Goal: Task Accomplishment & Management: Manage account settings

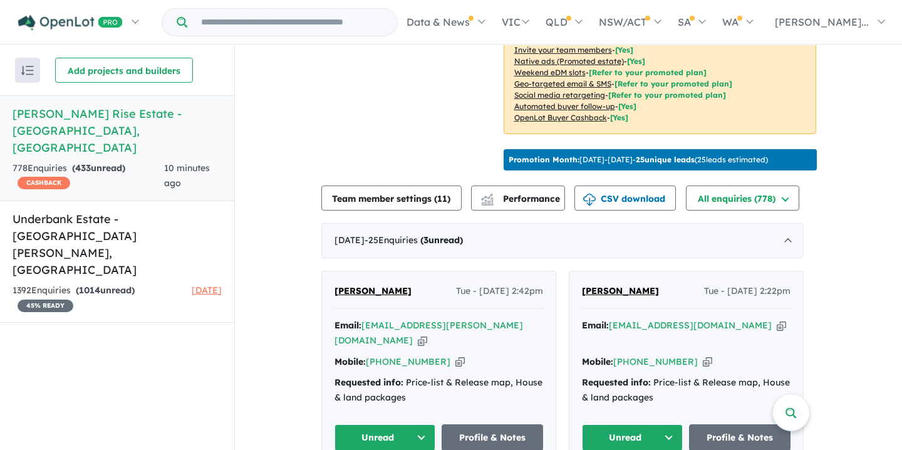
scroll to position [383, 0]
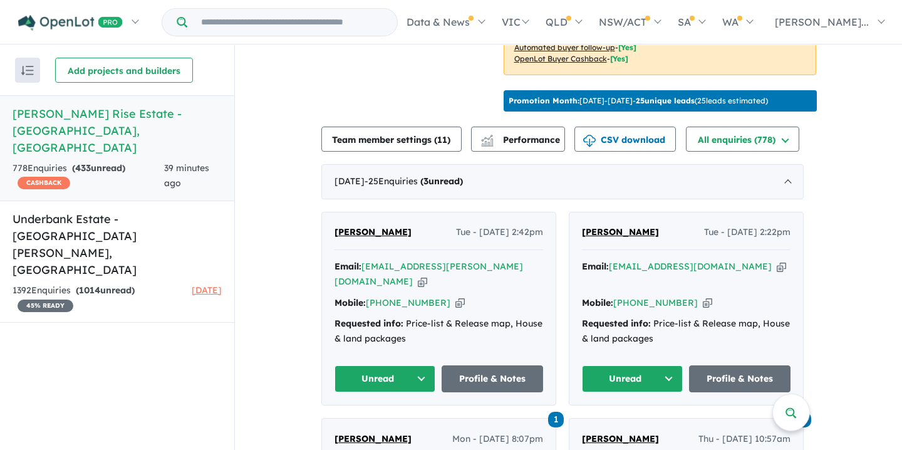
scroll to position [381, 0]
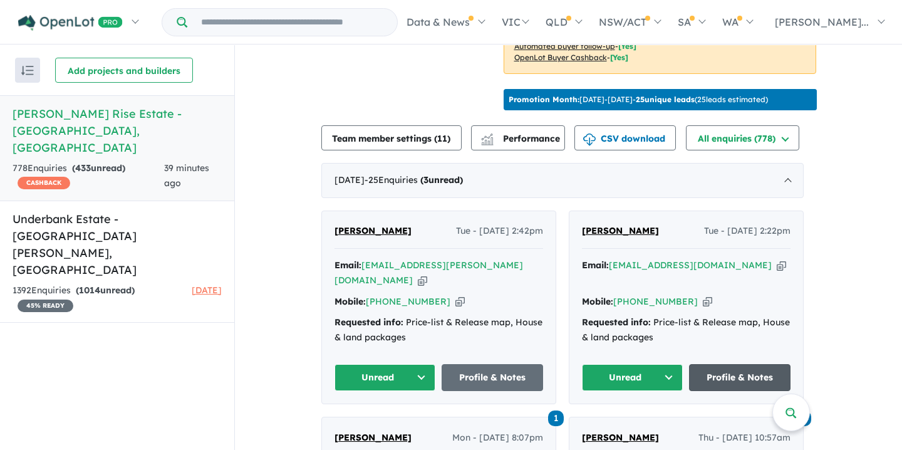
click at [740, 371] on link "Profile & Notes" at bounding box center [739, 377] width 101 height 27
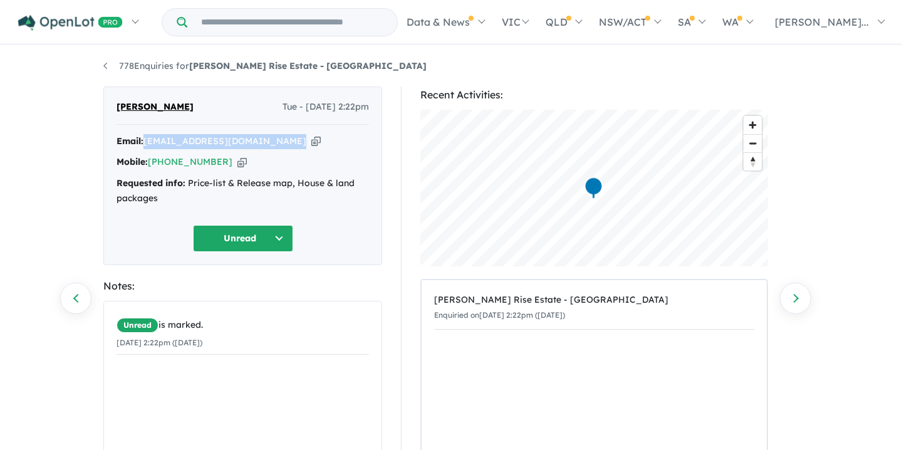
drag, startPoint x: 146, startPoint y: 143, endPoint x: 230, endPoint y: 151, distance: 84.9
click at [230, 151] on div "Email: zhanetanaumovska@gmail.com Copied! Mobile: +61 416 127 344 Copied! Reque…" at bounding box center [242, 173] width 252 height 78
copy div "zhanetanaumovska@gmail.com Copied!"
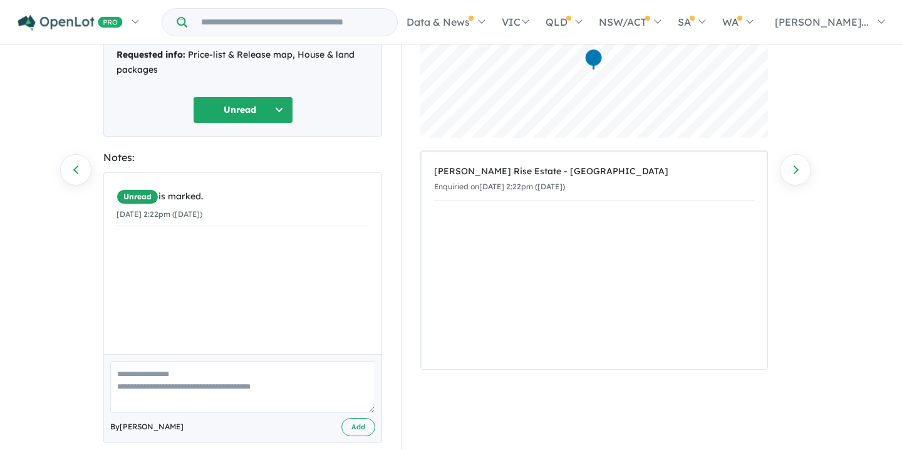
scroll to position [147, 0]
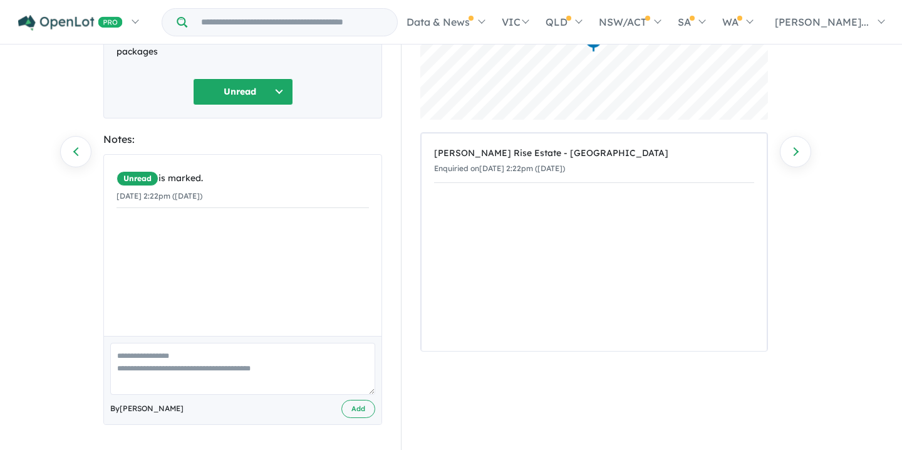
click at [134, 349] on textarea at bounding box center [242, 369] width 265 height 52
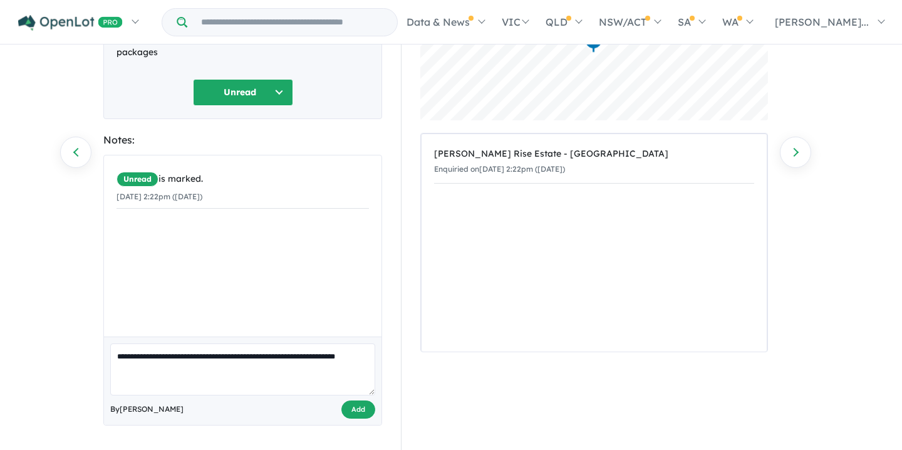
type textarea "**********"
click at [361, 406] on button "Add" at bounding box center [358, 409] width 34 height 18
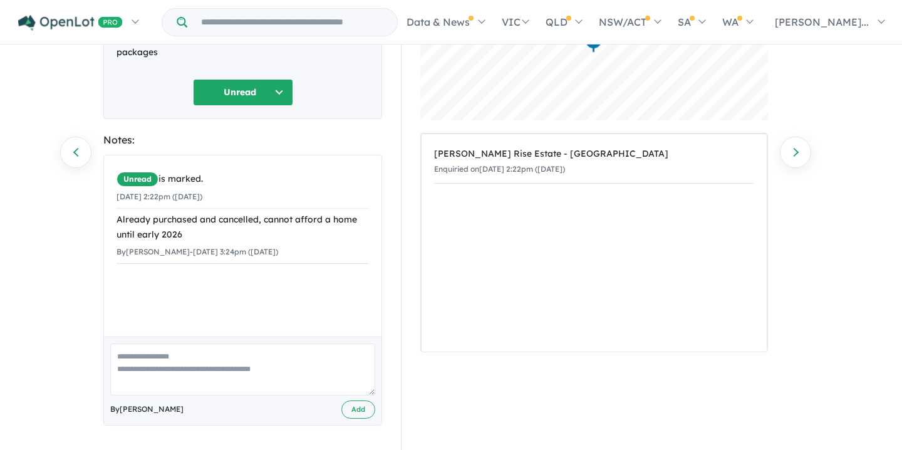
click at [277, 91] on button "Unread" at bounding box center [243, 92] width 100 height 27
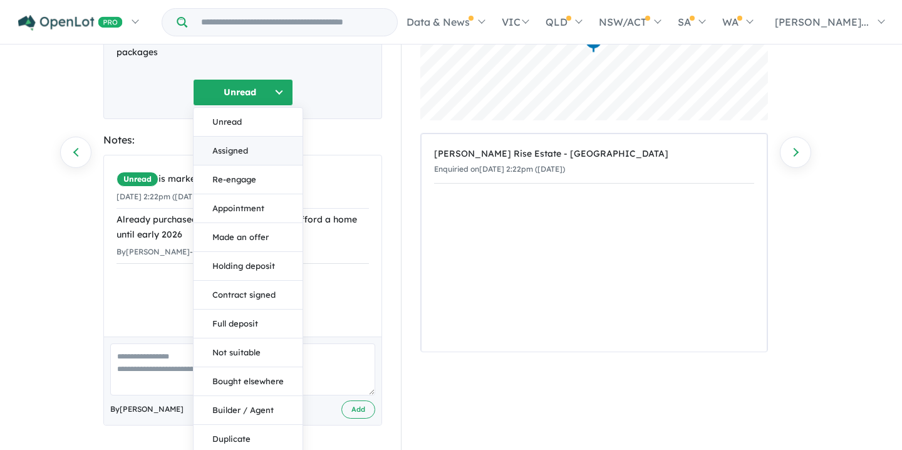
click at [229, 148] on button "Assigned" at bounding box center [248, 151] width 109 height 29
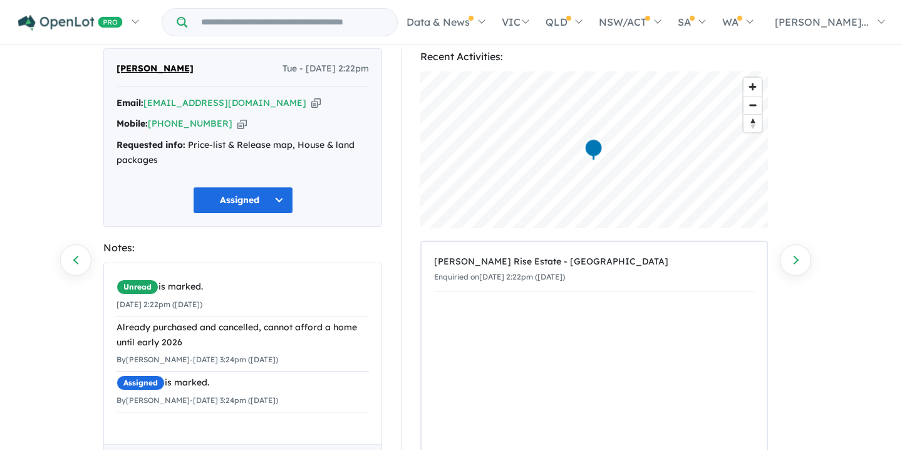
scroll to position [0, 0]
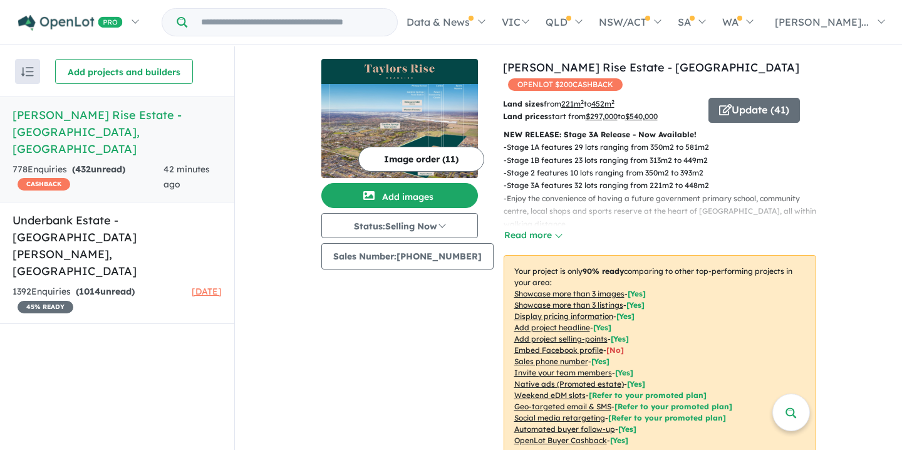
scroll to position [1, 0]
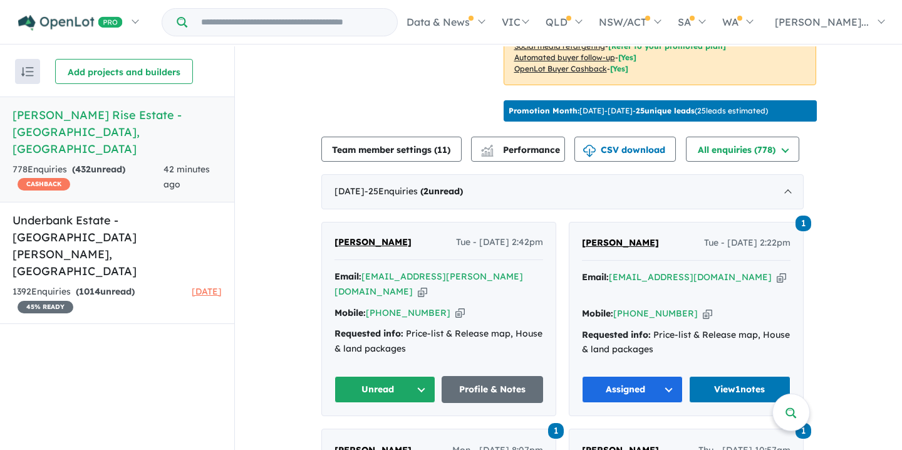
scroll to position [370, 0]
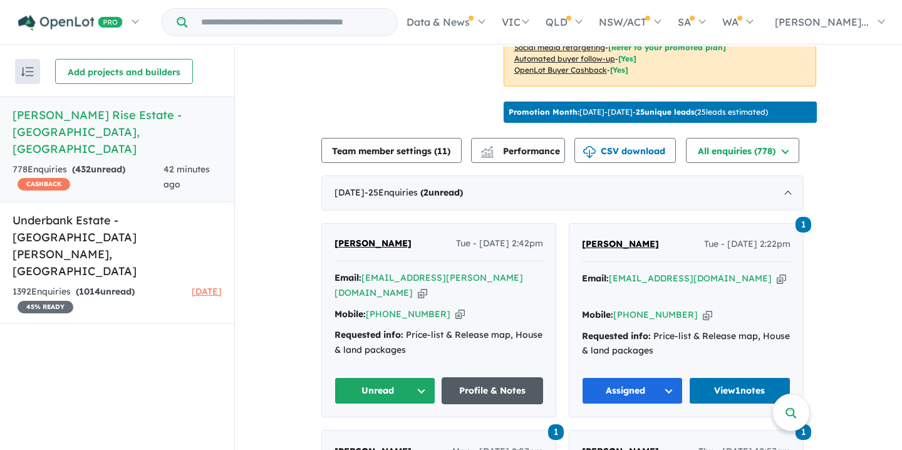
click at [501, 386] on link "Profile & Notes" at bounding box center [491, 390] width 101 height 27
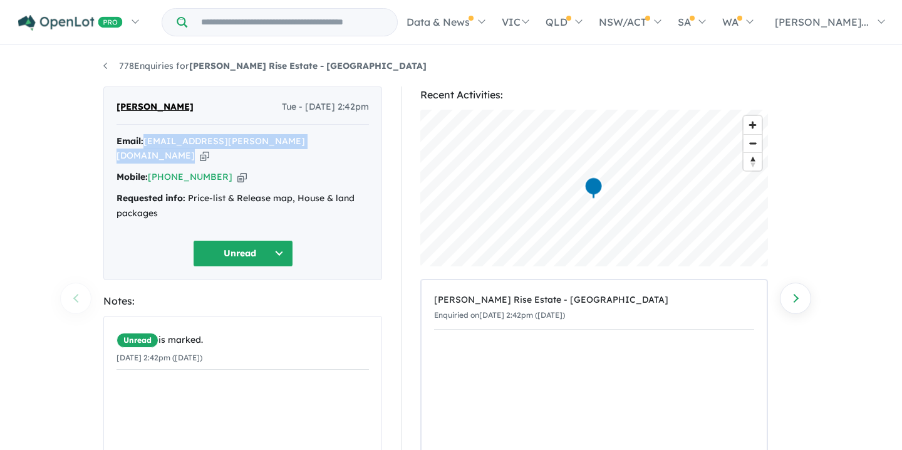
drag, startPoint x: 146, startPoint y: 142, endPoint x: 275, endPoint y: 150, distance: 129.3
click at [275, 150] on div "Email: angelika.sacdalan@hotmail.com Copied! Mobile: +61 414 881 748 Copied! Re…" at bounding box center [242, 180] width 252 height 93
copy div "angelika.sacdalan@hotmail.com Copied!"
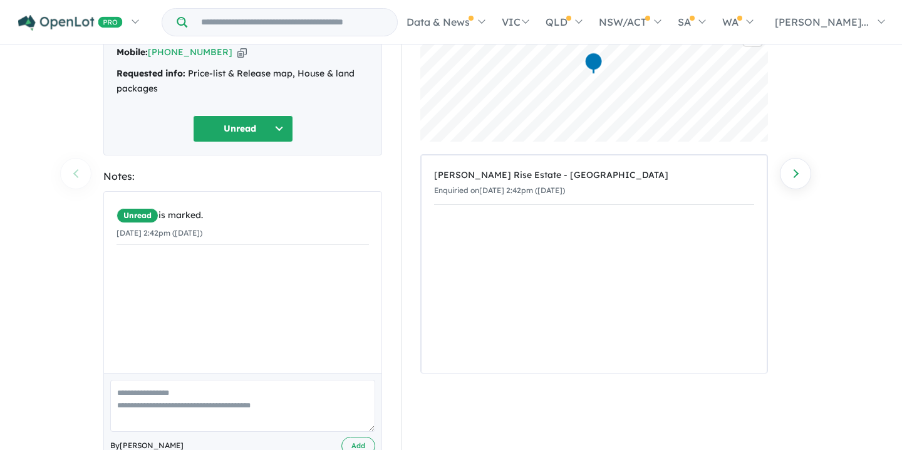
scroll to position [147, 0]
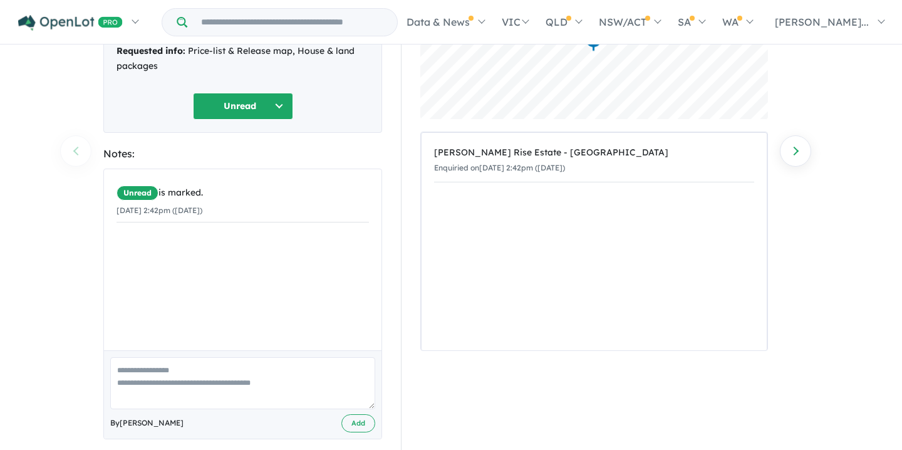
click at [119, 357] on textarea at bounding box center [242, 383] width 265 height 52
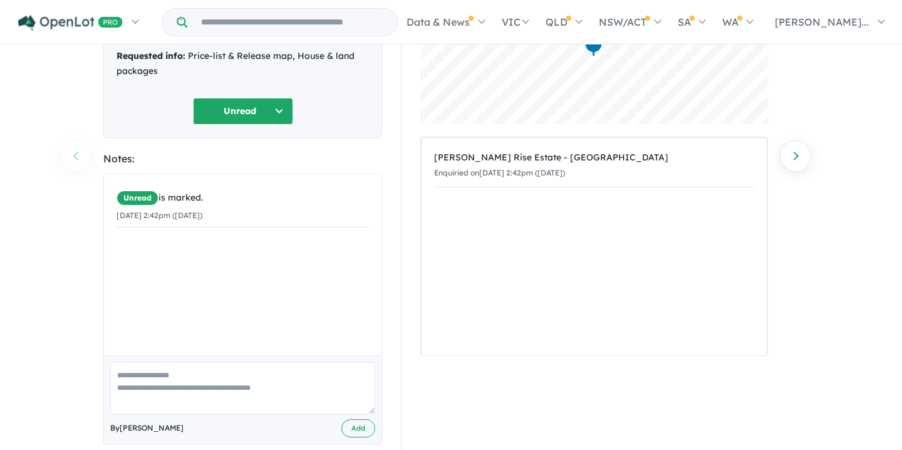
click at [117, 362] on textarea at bounding box center [242, 388] width 265 height 52
paste textarea "**********"
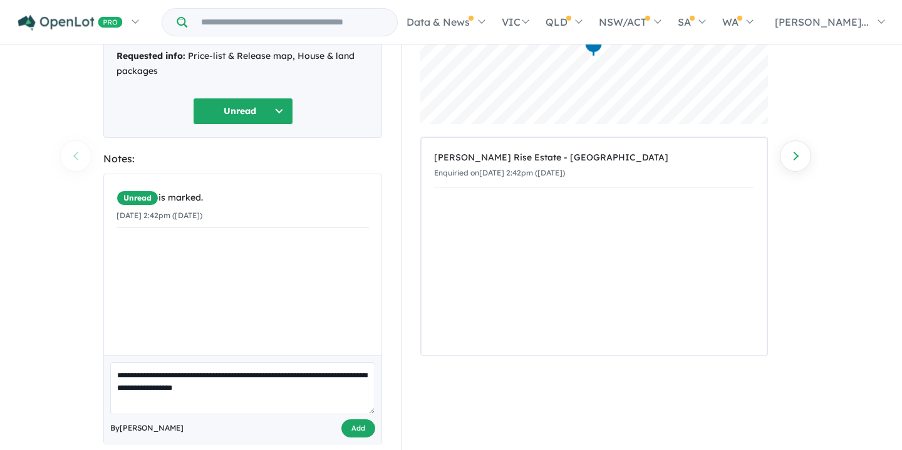
type textarea "**********"
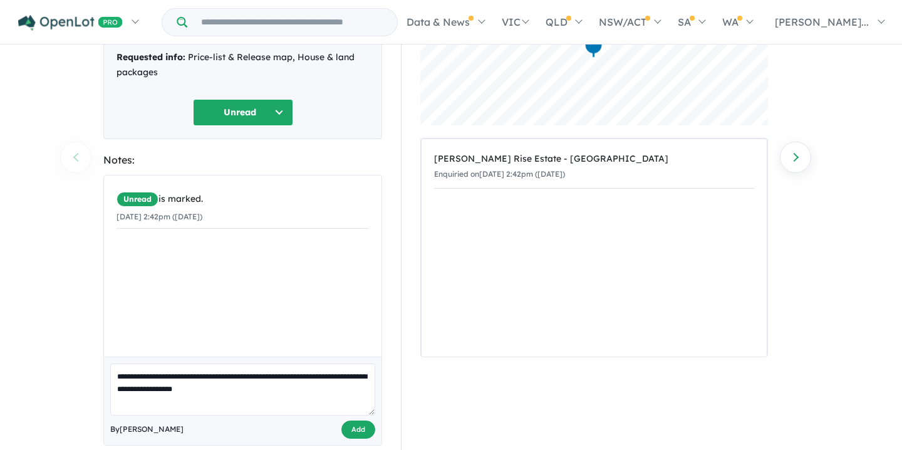
click at [359, 420] on button "Add" at bounding box center [358, 429] width 34 height 18
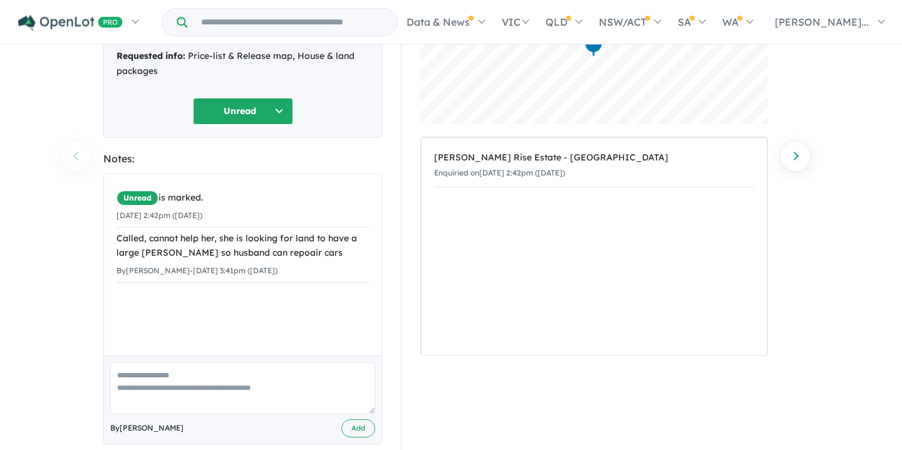
click at [280, 98] on button "Unread" at bounding box center [243, 111] width 100 height 27
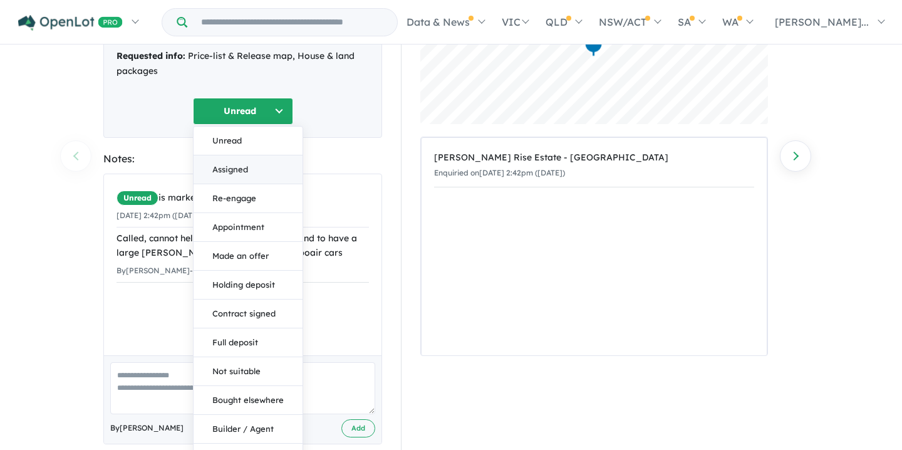
click at [229, 155] on button "Assigned" at bounding box center [248, 169] width 109 height 29
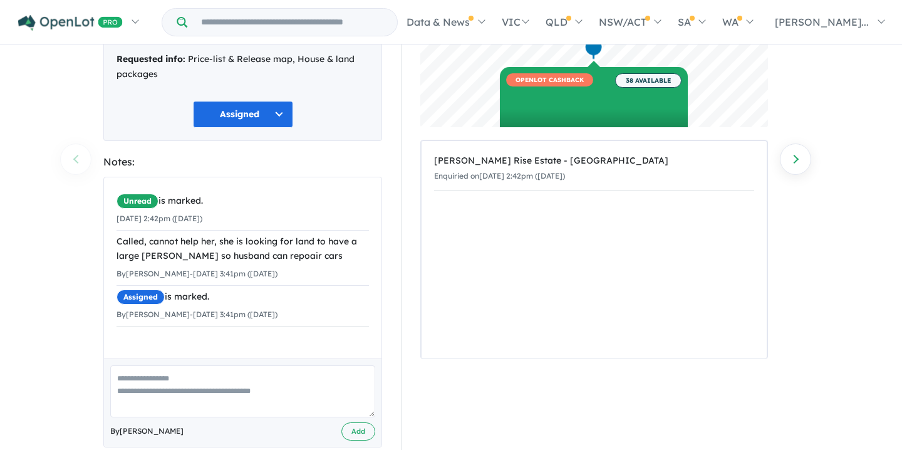
scroll to position [142, 0]
